Goal: Task Accomplishment & Management: Manage account settings

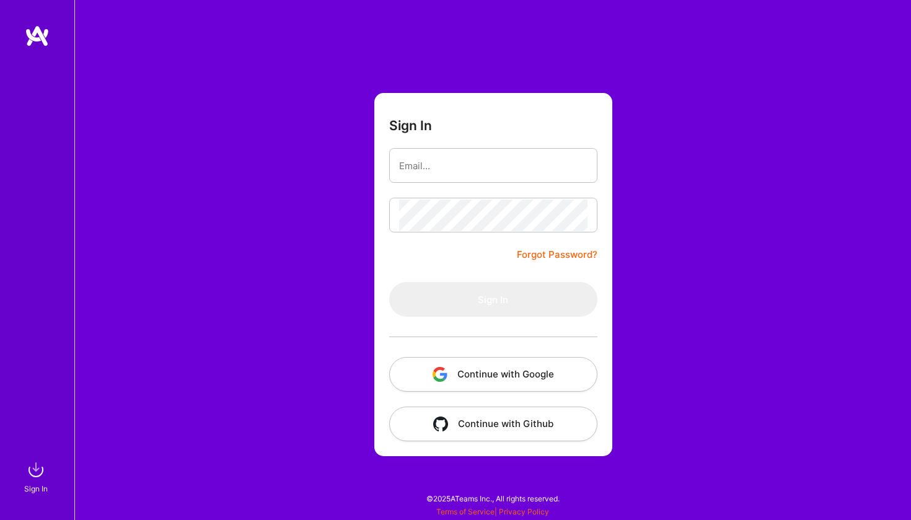
click at [31, 33] on img at bounding box center [37, 36] width 25 height 22
click at [33, 37] on img at bounding box center [37, 36] width 25 height 22
click at [37, 35] on img at bounding box center [37, 36] width 25 height 22
type input "s"
click at [508, 370] on button "Continue with Google" at bounding box center [493, 374] width 208 height 35
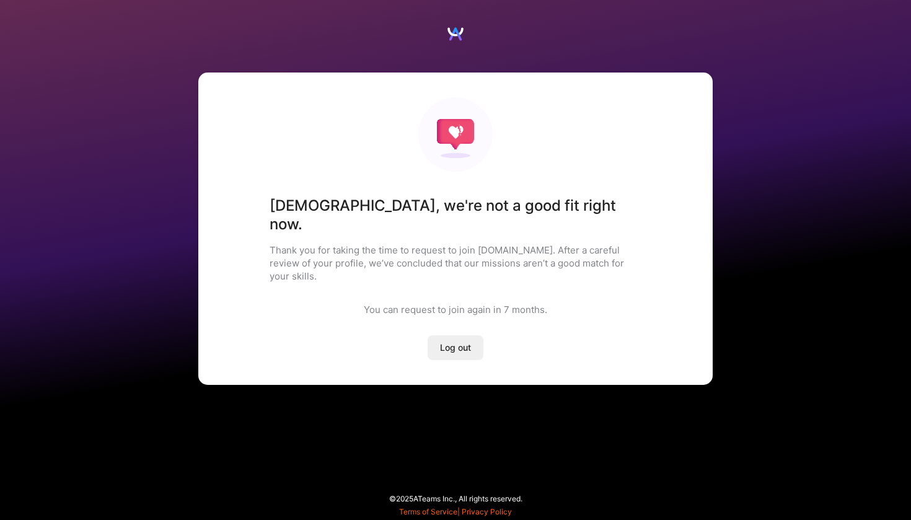
click at [455, 341] on span "Log out" at bounding box center [455, 347] width 31 height 12
click at [439, 332] on div "[DEMOGRAPHIC_DATA] , we're not a good fit right now. Thank you for taking the t…" at bounding box center [455, 228] width 514 height 312
click at [444, 335] on button "Log out" at bounding box center [455, 347] width 56 height 25
click at [446, 341] on span "Log out" at bounding box center [455, 347] width 31 height 12
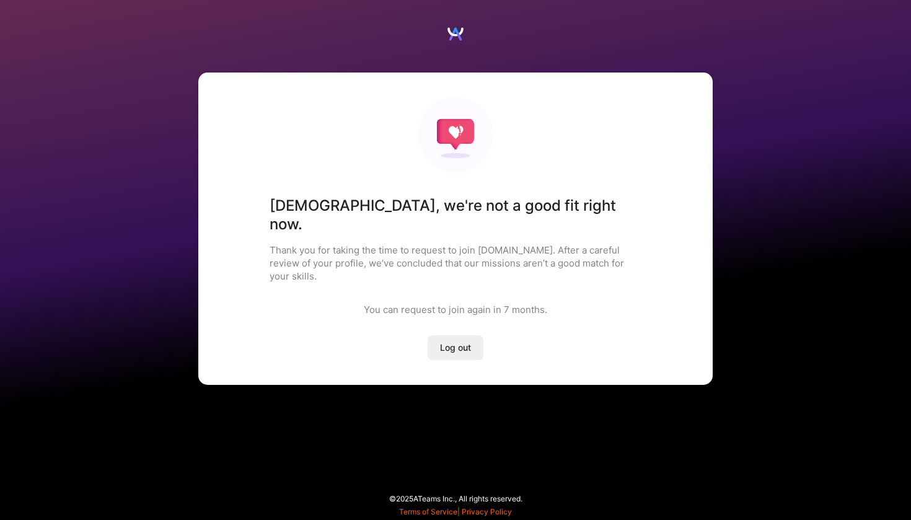
click at [446, 341] on span "Log out" at bounding box center [455, 347] width 31 height 12
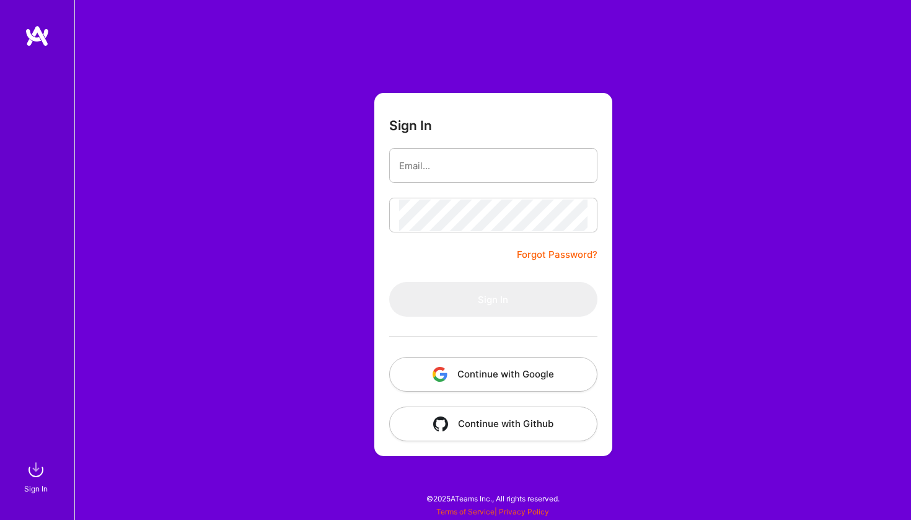
click at [39, 35] on img at bounding box center [37, 36] width 25 height 22
click at [30, 473] on img at bounding box center [36, 469] width 25 height 25
click at [38, 480] on img at bounding box center [36, 469] width 25 height 25
click at [34, 468] on img at bounding box center [36, 469] width 25 height 25
click at [496, 370] on button "Continue with Google" at bounding box center [493, 374] width 208 height 35
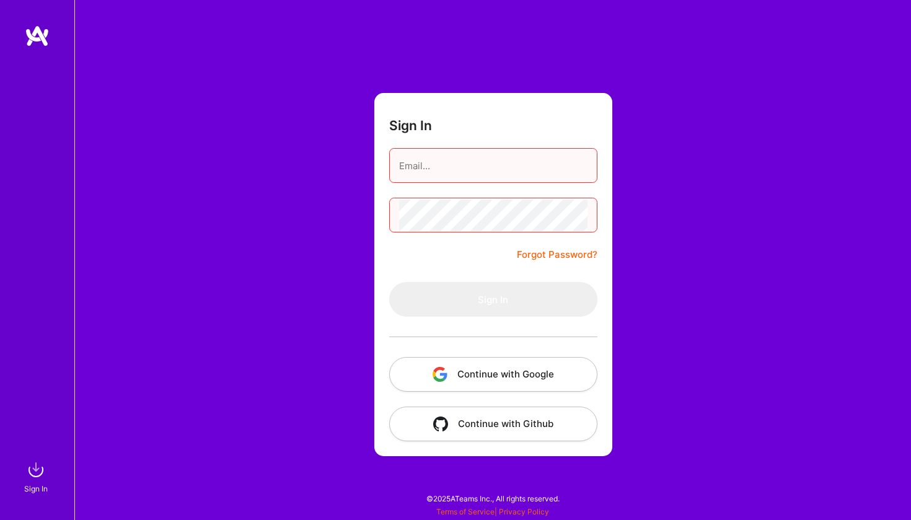
click at [203, 287] on div "Sign In Forgot Password? Sign In Continue with Google Continue with Github" at bounding box center [492, 260] width 836 height 520
